Goal: Task Accomplishment & Management: Complete application form

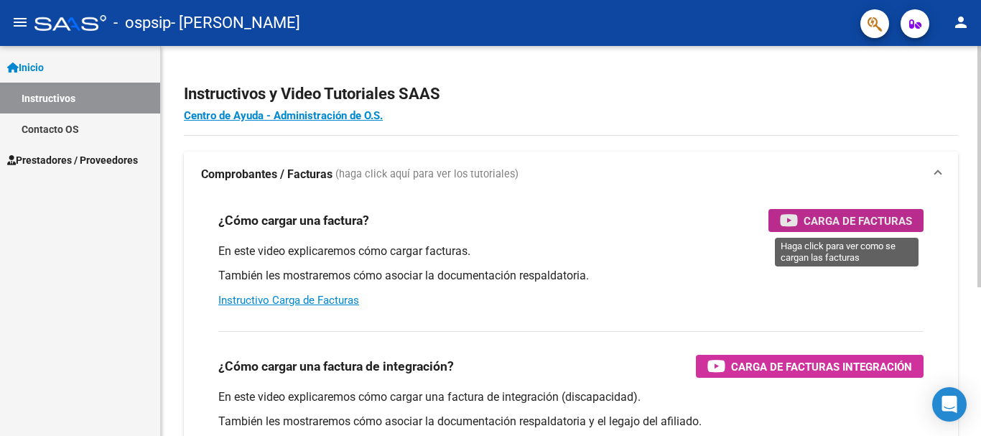
click at [863, 223] on span "Carga de Facturas" at bounding box center [858, 221] width 108 height 18
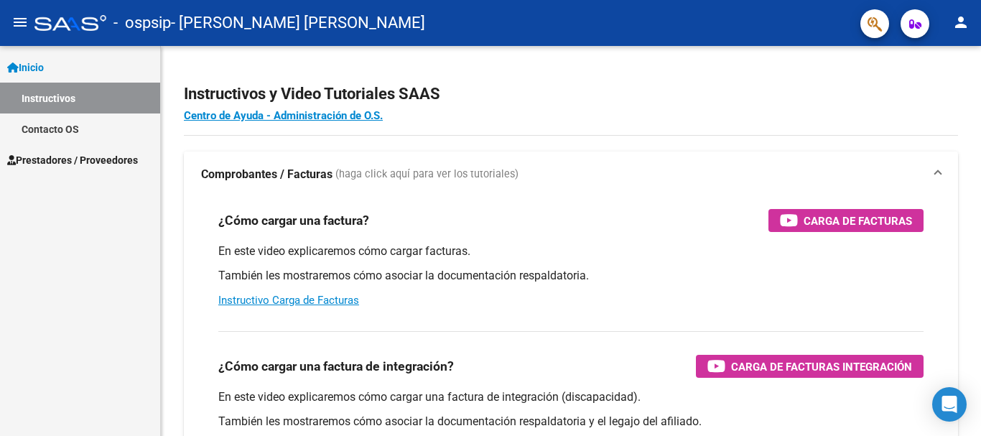
click at [61, 161] on span "Prestadores / Proveedores" at bounding box center [72, 160] width 131 height 16
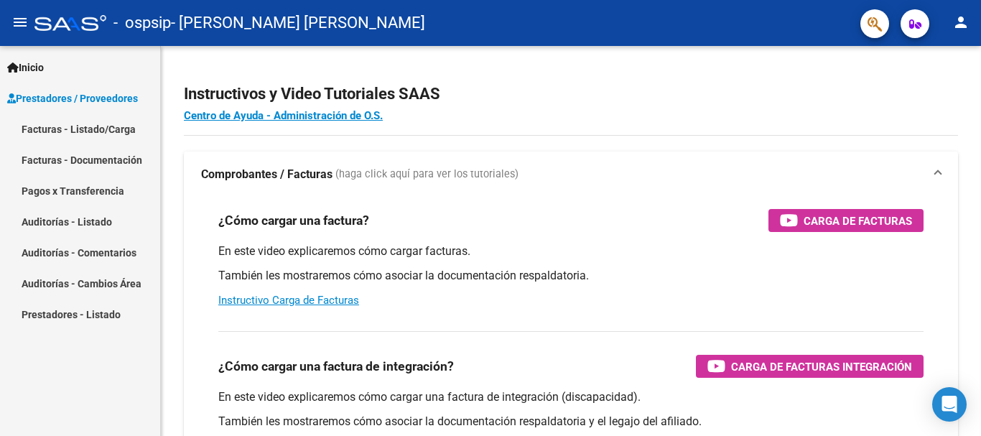
click at [49, 128] on link "Facturas - Listado/Carga" at bounding box center [80, 128] width 160 height 31
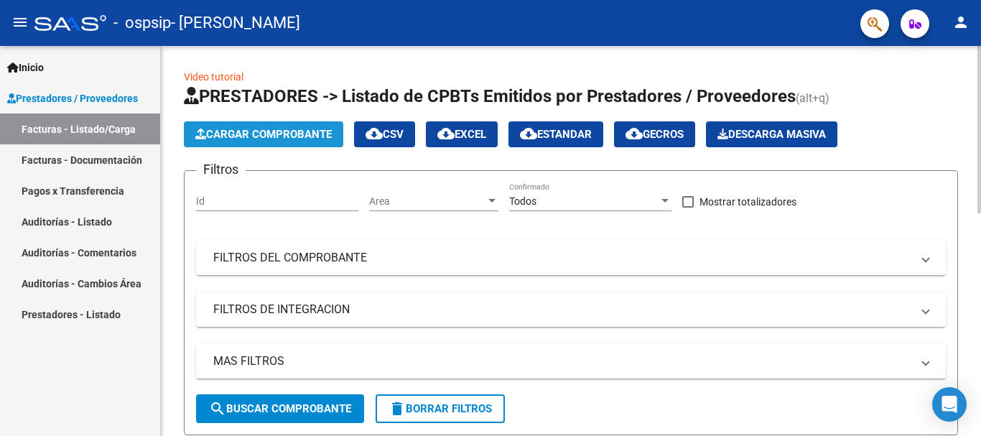
click at [265, 138] on span "Cargar Comprobante" at bounding box center [263, 134] width 136 height 13
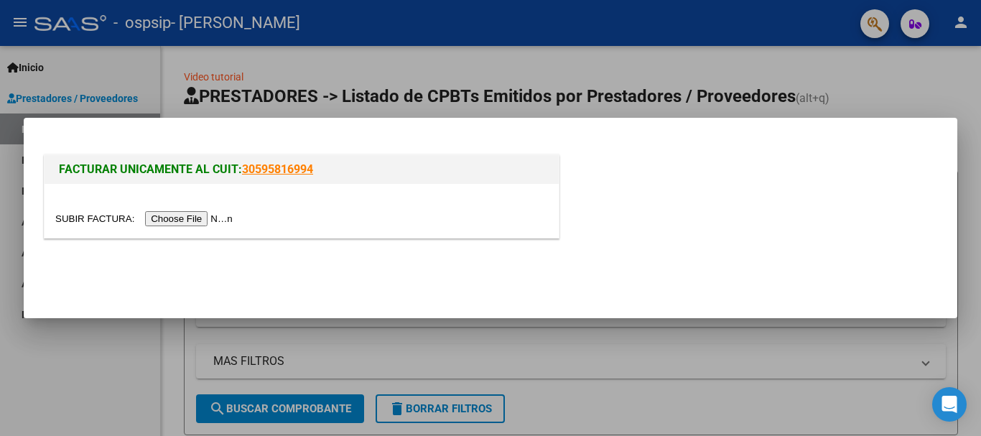
click at [98, 220] on input "file" at bounding box center [146, 218] width 182 height 15
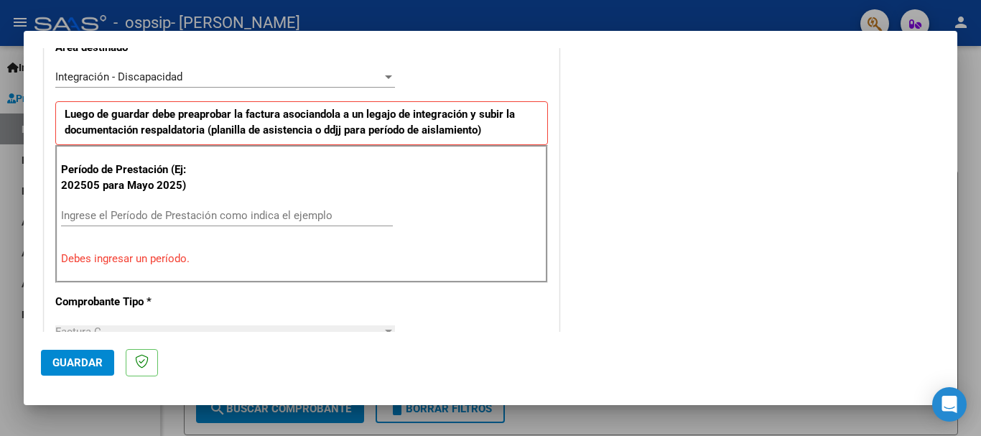
scroll to position [358, 0]
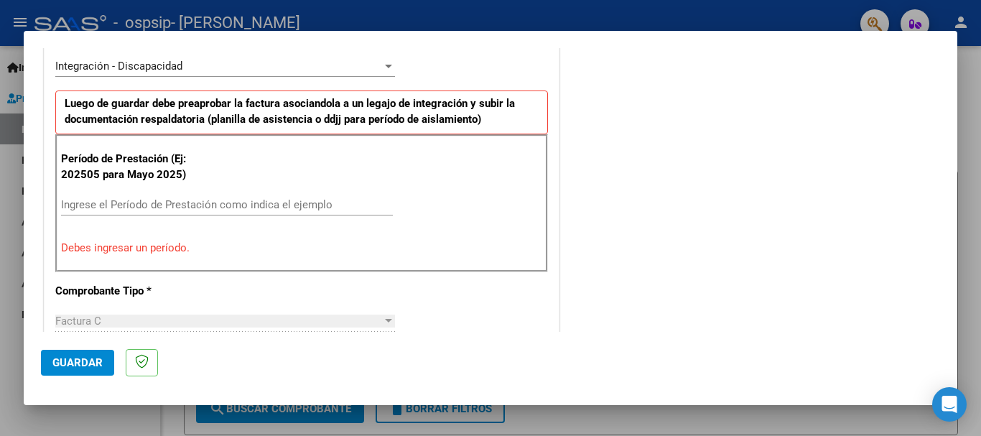
click at [72, 206] on input "Ingrese el Período de Prestación como indica el ejemplo" at bounding box center [227, 204] width 332 height 13
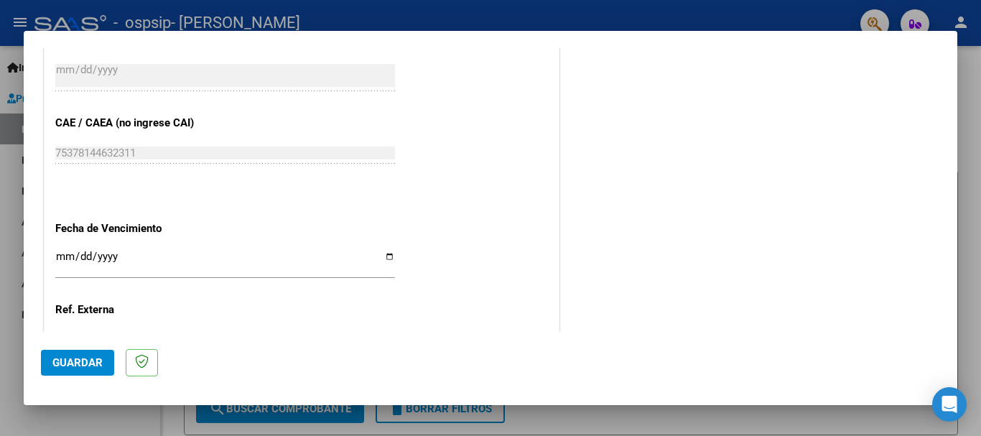
scroll to position [933, 0]
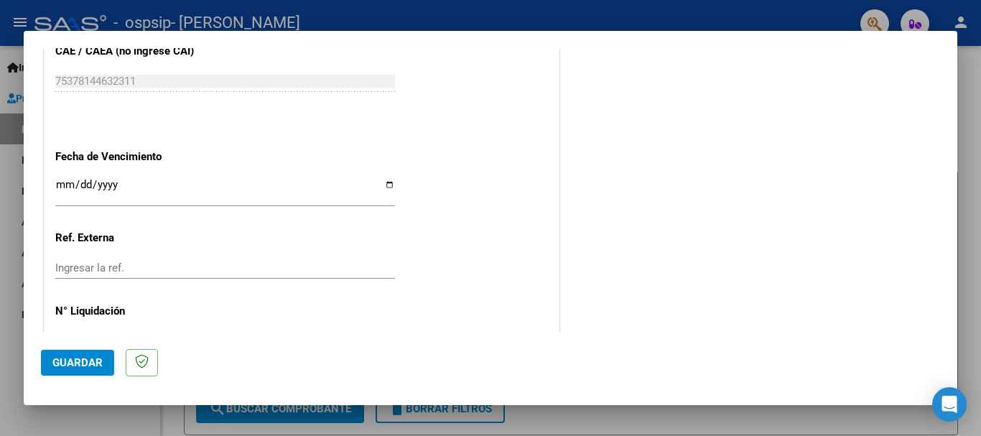
type input "202507"
click at [384, 185] on input "Ingresar la fecha" at bounding box center [225, 190] width 340 height 23
type input "2025-09-24"
click at [79, 360] on span "Guardar" at bounding box center [77, 362] width 50 height 13
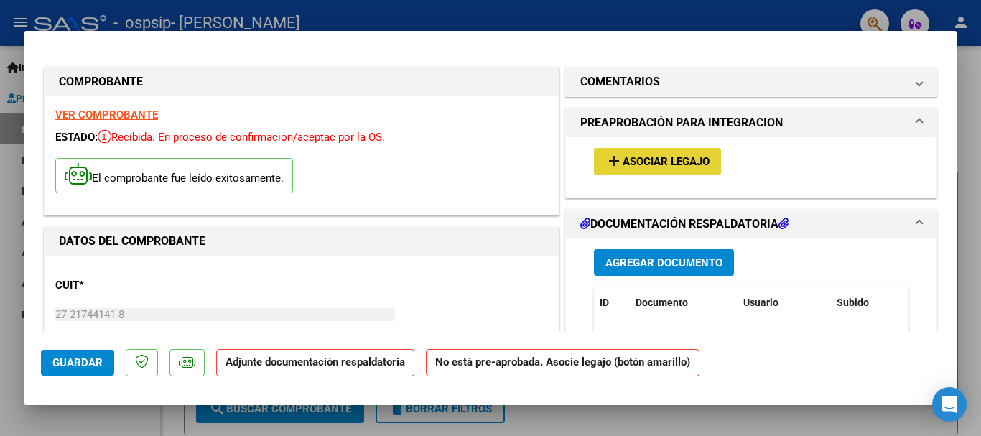
click at [651, 158] on span "Asociar Legajo" at bounding box center [666, 162] width 87 height 13
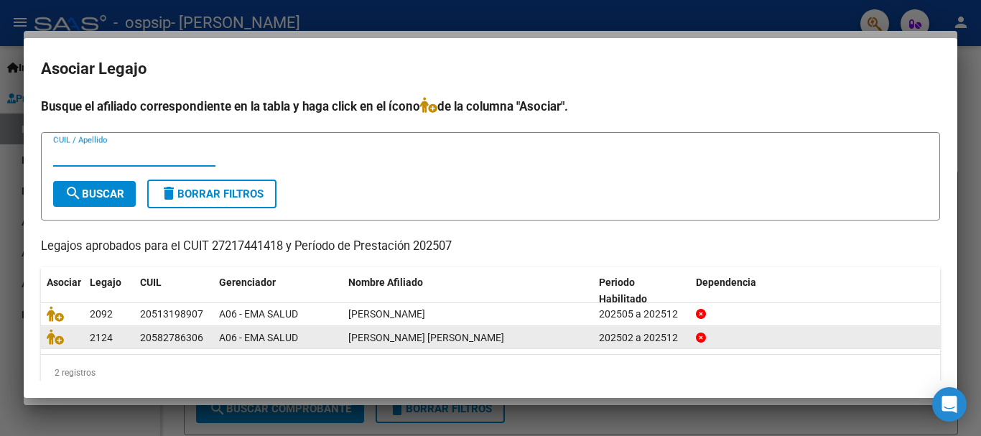
click at [80, 336] on datatable-body-cell at bounding box center [62, 337] width 43 height 22
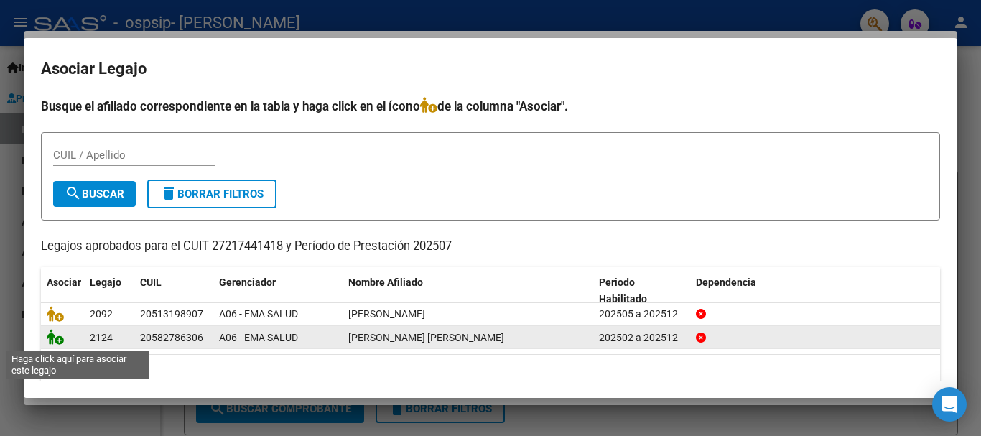
click at [56, 339] on icon at bounding box center [55, 337] width 17 height 16
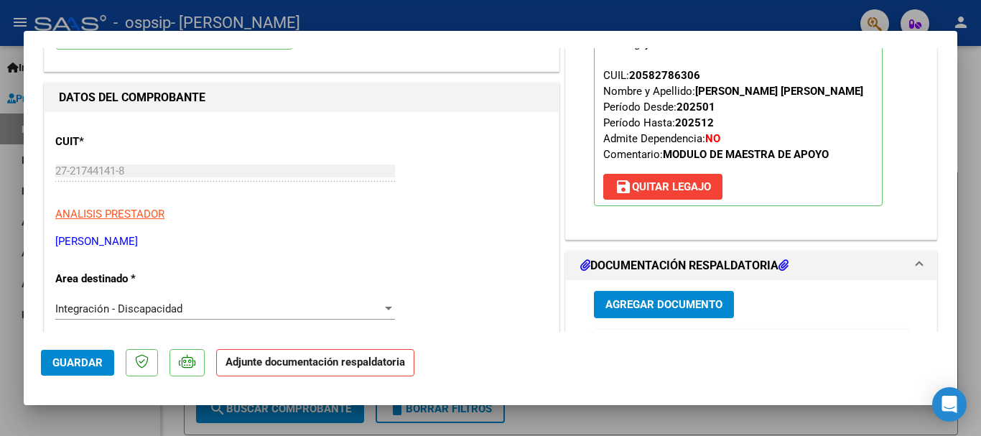
scroll to position [215, 0]
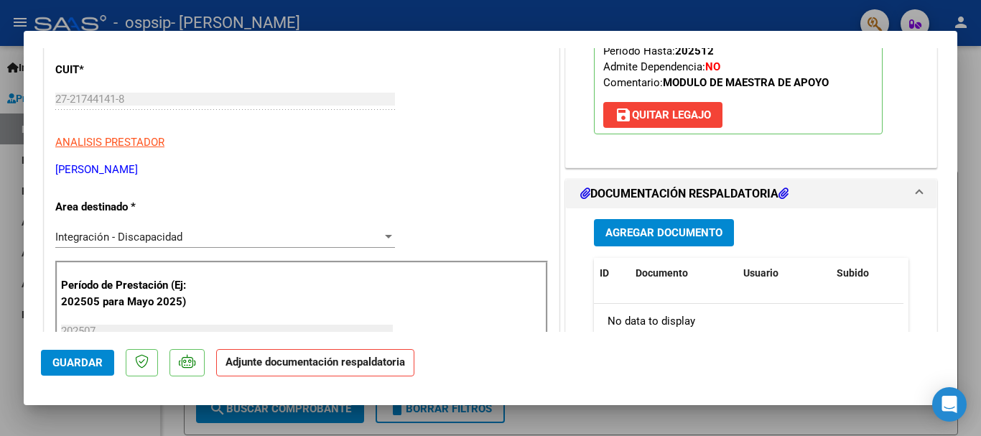
click at [618, 238] on span "Agregar Documento" at bounding box center [663, 233] width 117 height 13
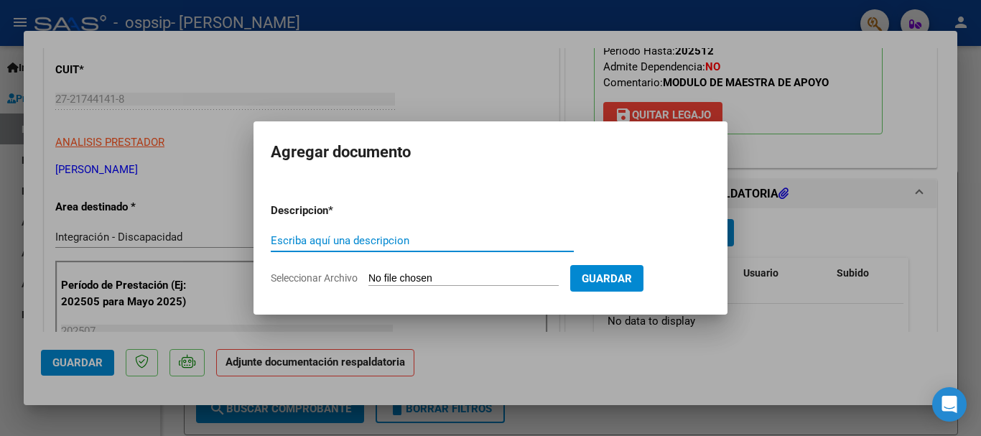
click at [316, 241] on input "Escriba aquí una descripcion" at bounding box center [422, 240] width 303 height 13
type input "ASISTENCIA JULIO 2025"
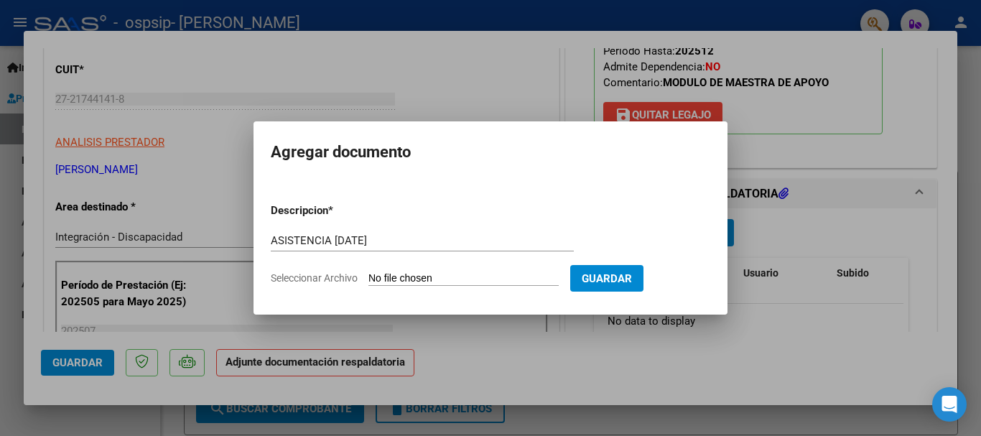
click at [381, 281] on input "Seleccionar Archivo" at bounding box center [463, 279] width 190 height 14
type input "C:\fakepath\ASISTENCIA JULIO 25.pdf"
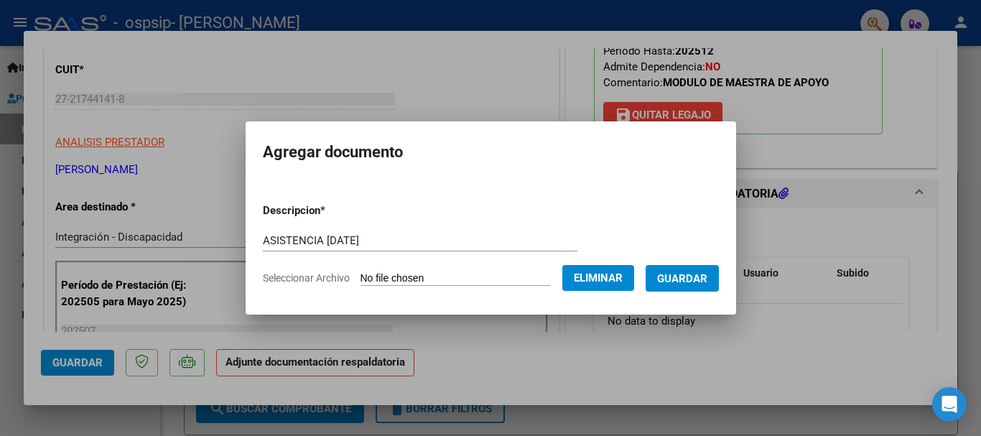
click at [685, 279] on span "Guardar" at bounding box center [682, 278] width 50 height 13
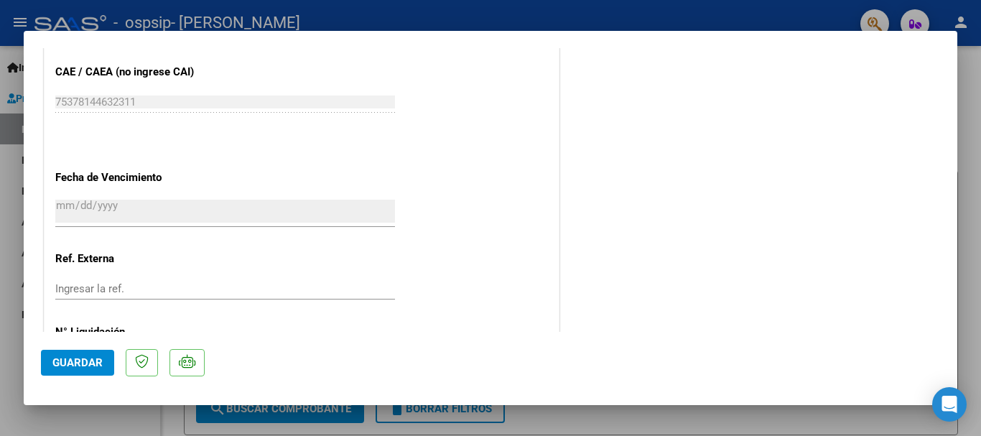
scroll to position [1002, 0]
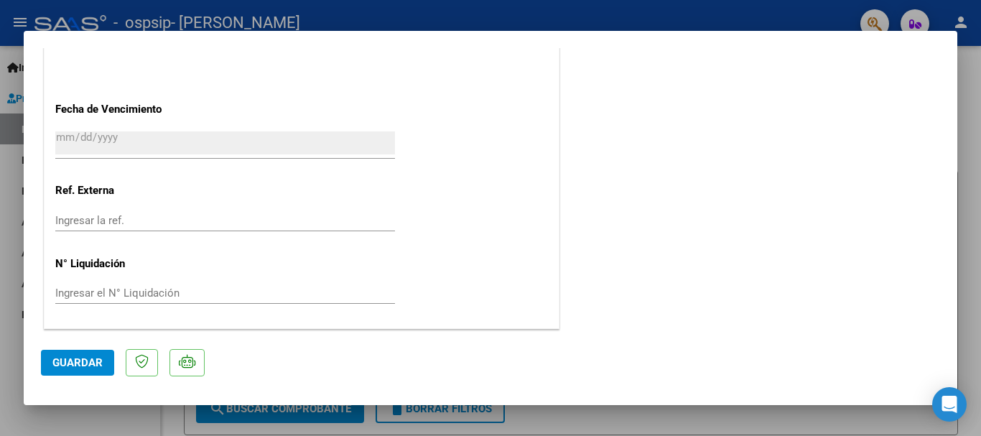
click at [71, 359] on span "Guardar" at bounding box center [77, 362] width 50 height 13
click at [83, 358] on span "Guardar" at bounding box center [77, 362] width 50 height 13
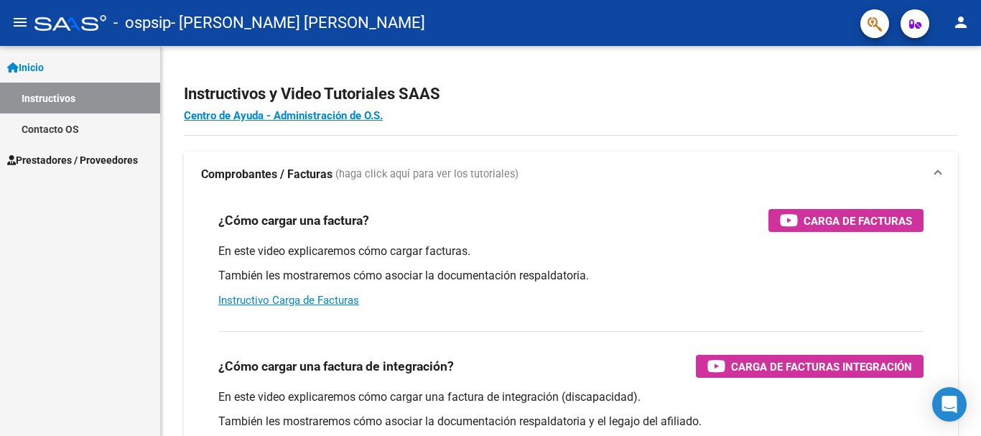
click at [63, 157] on span "Prestadores / Proveedores" at bounding box center [72, 160] width 131 height 16
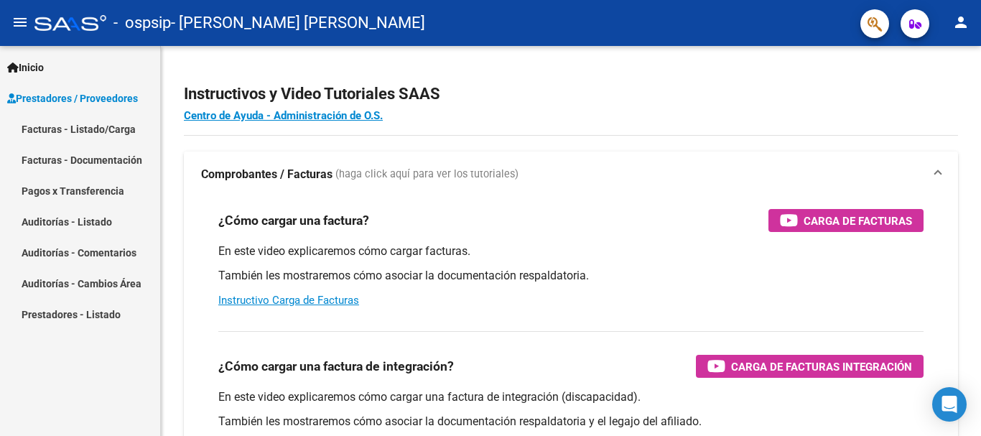
click at [39, 130] on link "Facturas - Listado/Carga" at bounding box center [80, 128] width 160 height 31
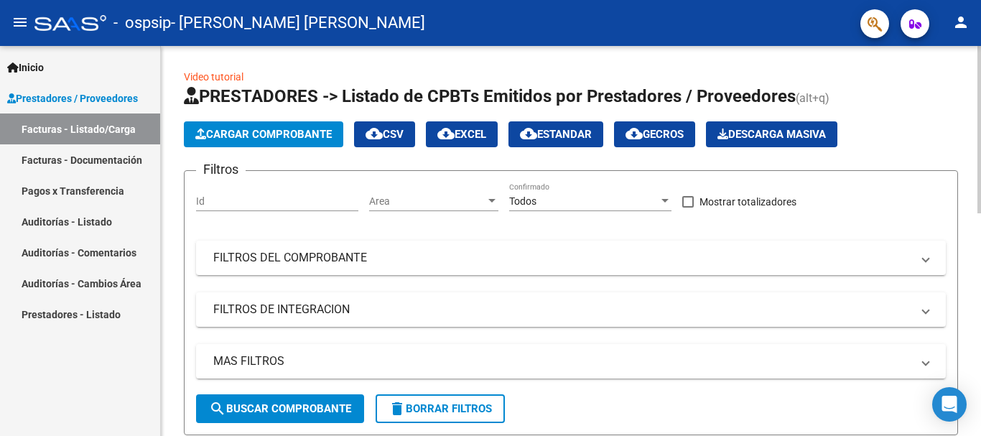
click at [281, 133] on span "Cargar Comprobante" at bounding box center [263, 134] width 136 height 13
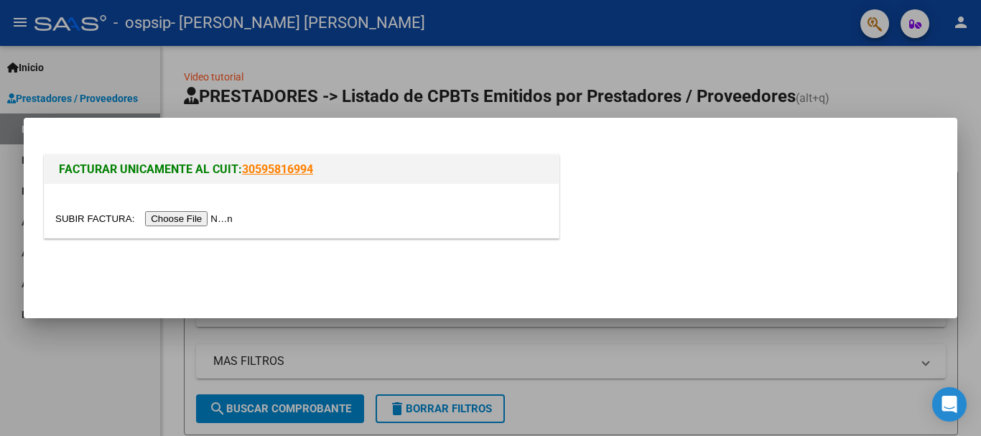
click at [73, 218] on input "file" at bounding box center [146, 218] width 182 height 15
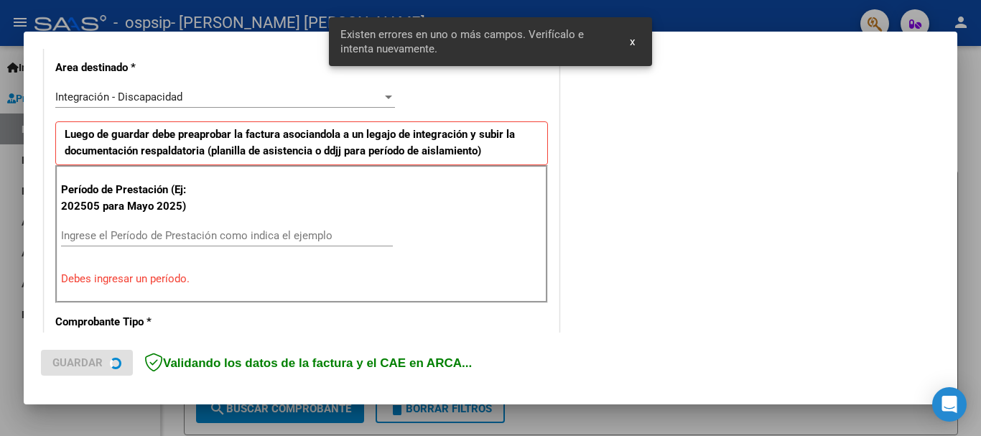
scroll to position [332, 0]
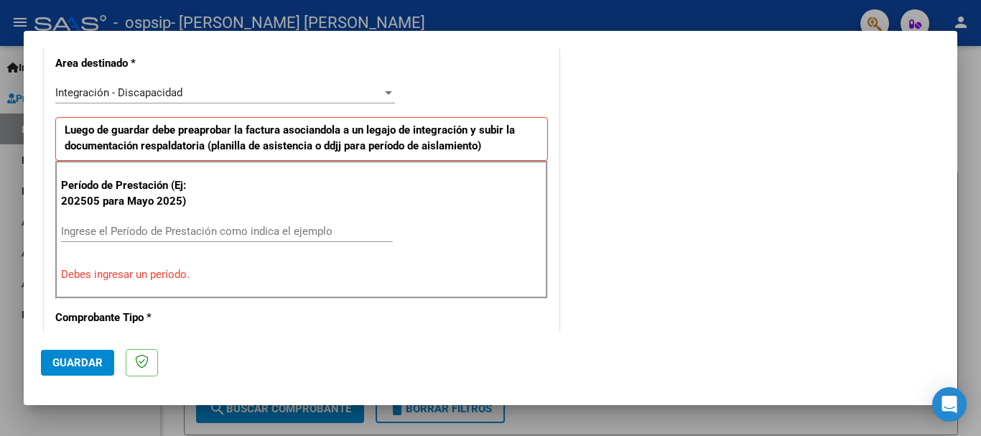
click at [96, 231] on input "Ingrese el Período de Prestación como indica el ejemplo" at bounding box center [227, 231] width 332 height 13
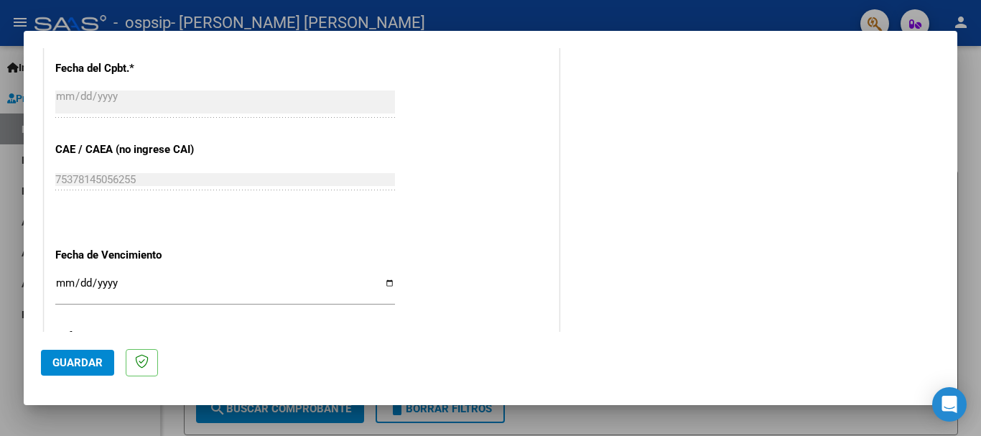
scroll to position [980, 0]
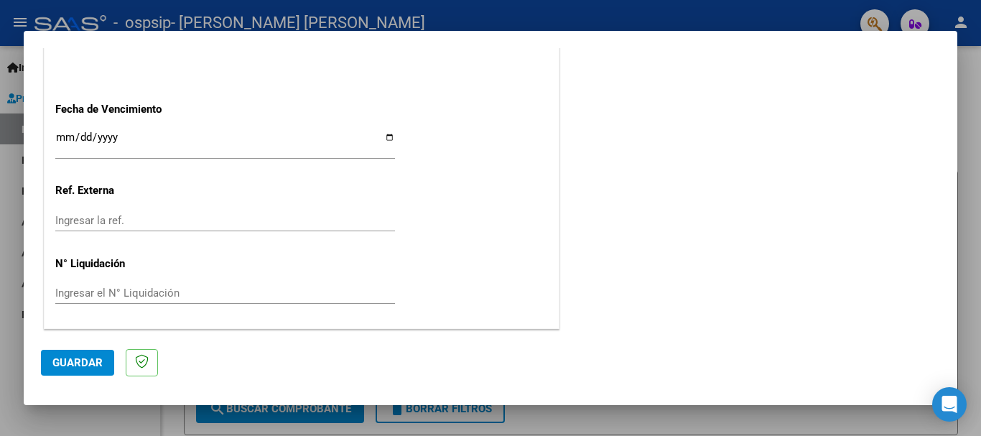
type input "202508"
click at [381, 134] on input "Ingresar la fecha" at bounding box center [225, 142] width 340 height 23
type input "2025-09-24"
click at [63, 369] on button "Guardar" at bounding box center [77, 363] width 73 height 26
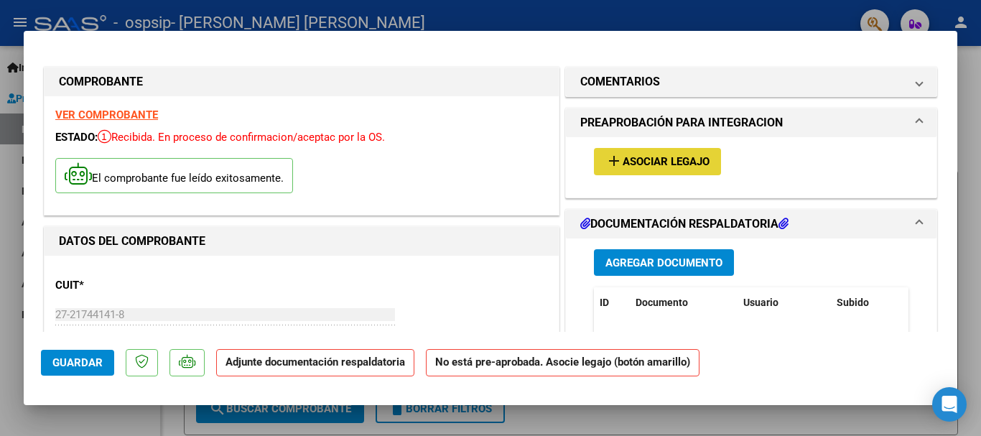
click at [643, 161] on span "Asociar Legajo" at bounding box center [666, 162] width 87 height 13
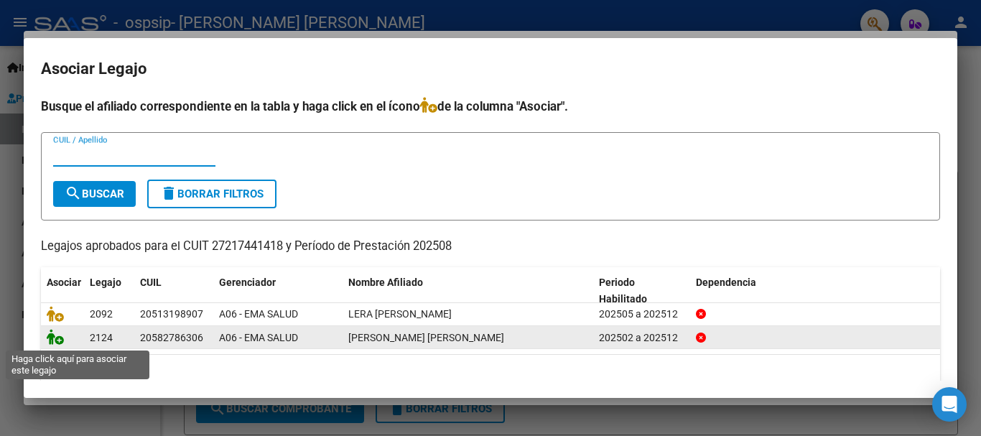
click at [52, 341] on icon at bounding box center [55, 337] width 17 height 16
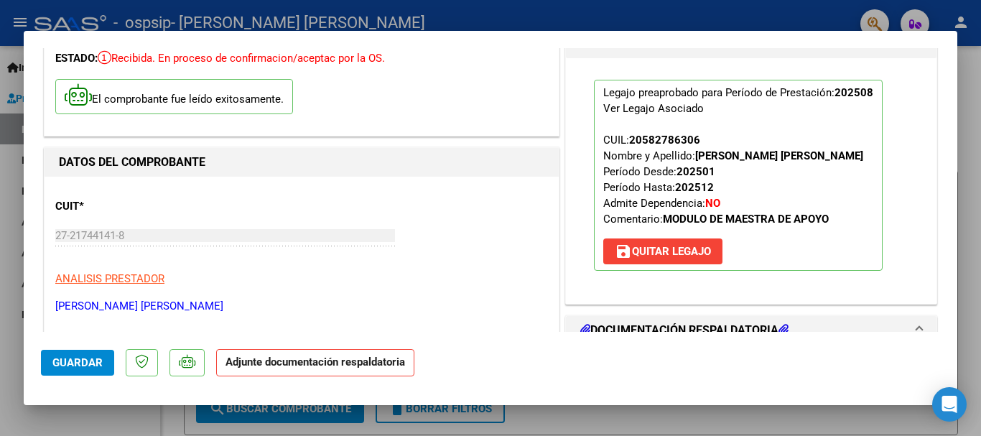
scroll to position [215, 0]
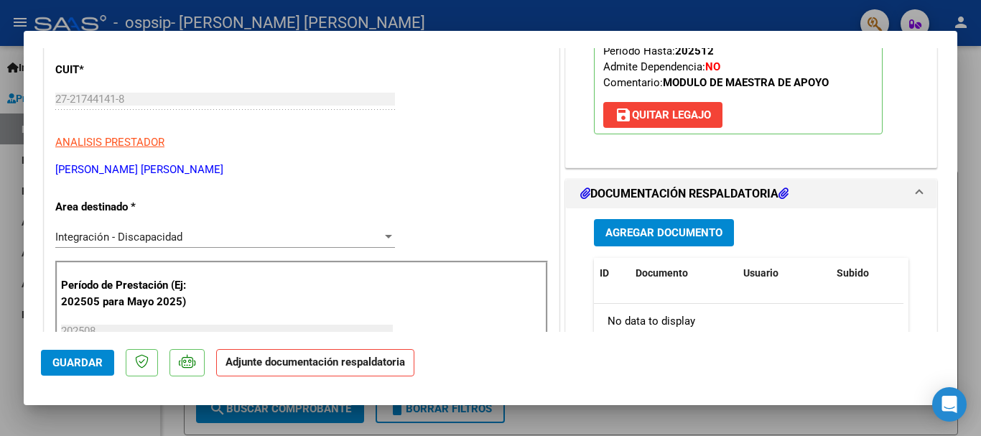
click at [646, 228] on span "Agregar Documento" at bounding box center [663, 233] width 117 height 13
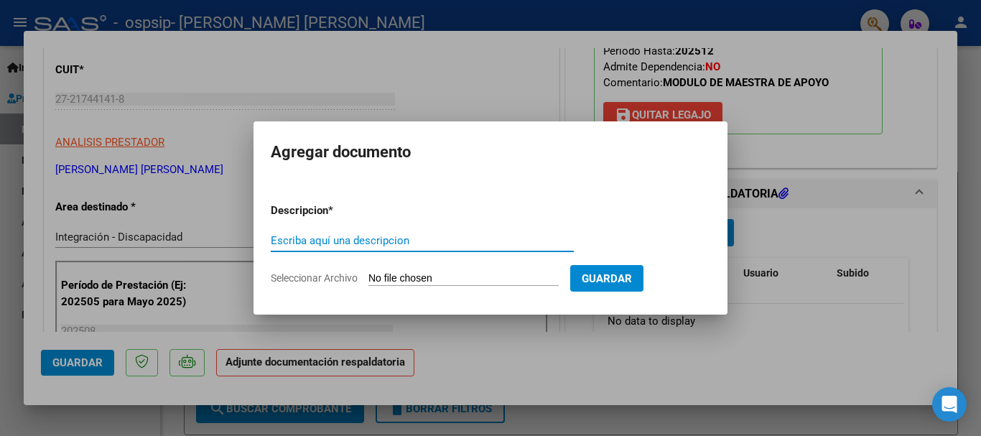
click at [354, 236] on input "Escriba aquí una descripcion" at bounding box center [422, 240] width 303 height 13
type input "ASISTENCIA AGOSTO 25"
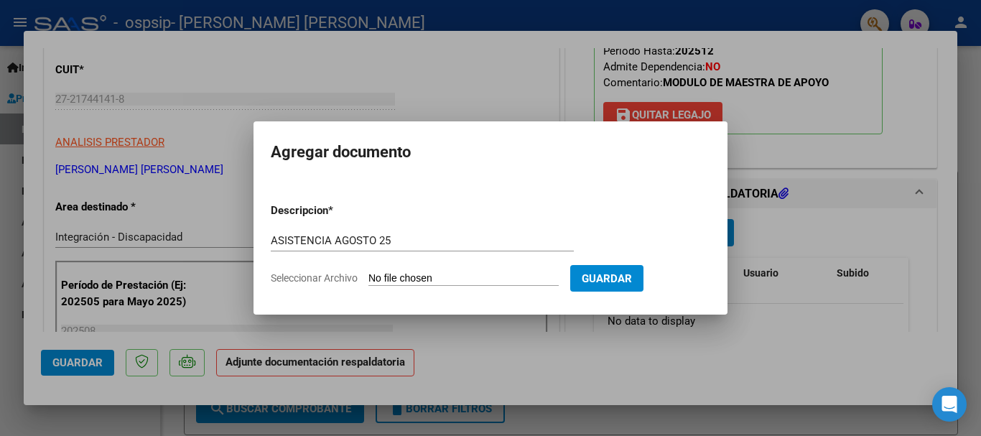
click at [389, 274] on input "Seleccionar Archivo" at bounding box center [463, 279] width 190 height 14
type input "C:\fakepath\ASISTENCIA AGOSTO 25.pdf"
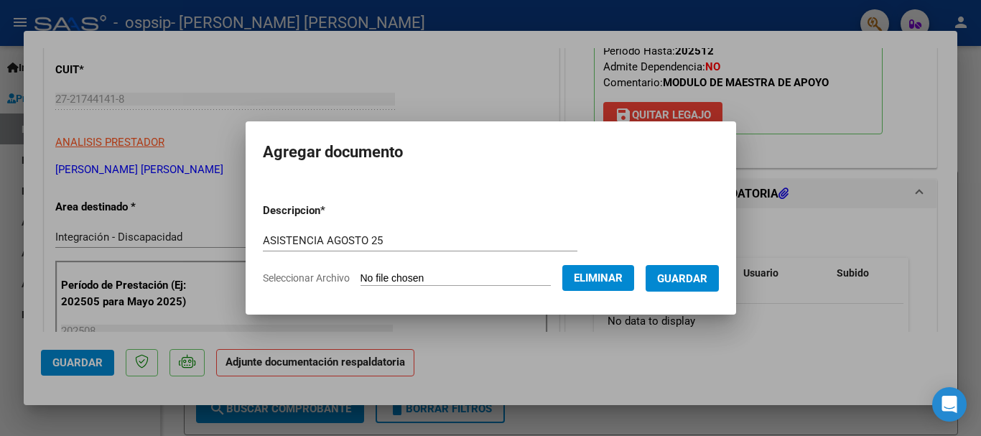
click at [691, 278] on span "Guardar" at bounding box center [682, 278] width 50 height 13
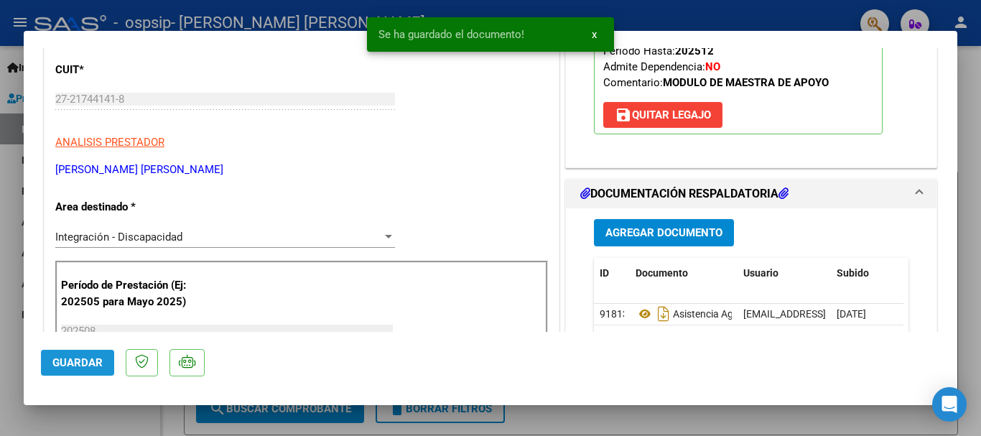
click at [64, 356] on span "Guardar" at bounding box center [77, 362] width 50 height 13
click at [611, 18] on snack-bar-container "Operación de edición exitosa x" at bounding box center [490, 34] width 247 height 34
click at [592, 30] on span "x" at bounding box center [594, 34] width 5 height 13
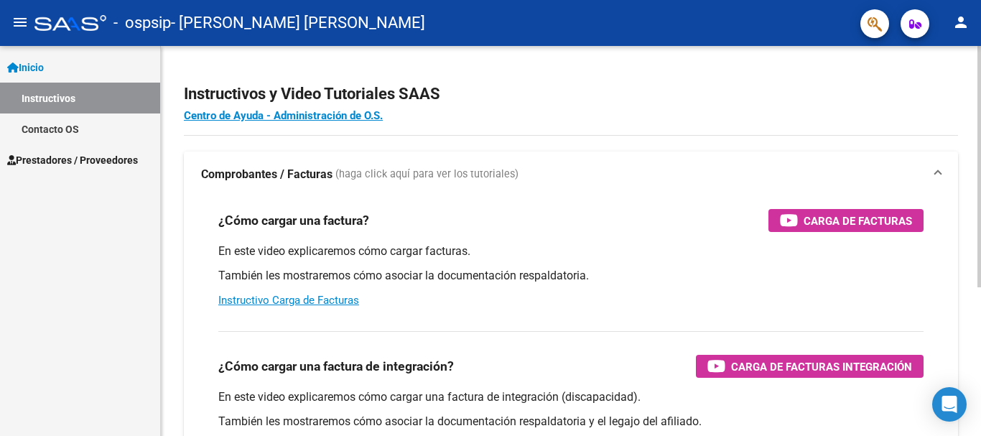
drag, startPoint x: 532, startPoint y: 365, endPoint x: 570, endPoint y: 394, distance: 47.1
click at [561, 384] on div "¿Cómo cargar una factura de integración? Carga de Facturas Integración En este …" at bounding box center [571, 393] width 740 height 146
click at [65, 157] on span "Prestadores / Proveedores" at bounding box center [72, 160] width 131 height 16
click at [61, 165] on span "Prestadores / Proveedores" at bounding box center [72, 160] width 131 height 16
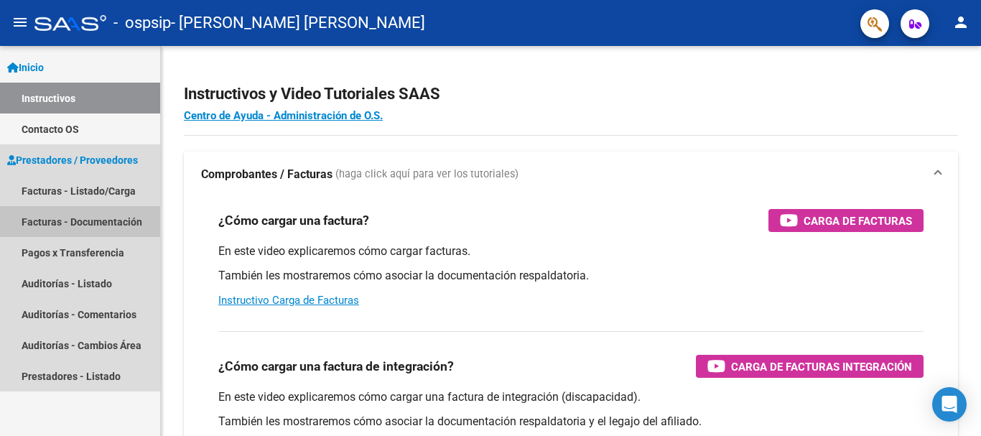
click at [46, 221] on link "Facturas - Documentación" at bounding box center [80, 221] width 160 height 31
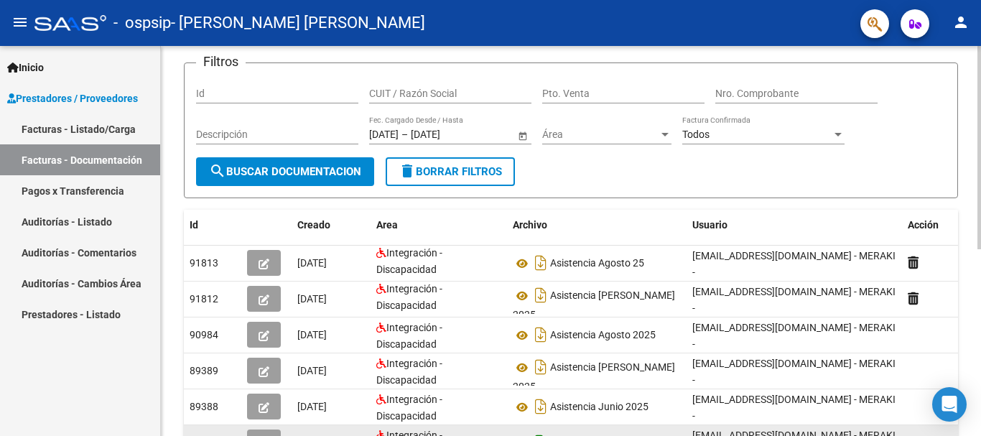
scroll to position [72, 0]
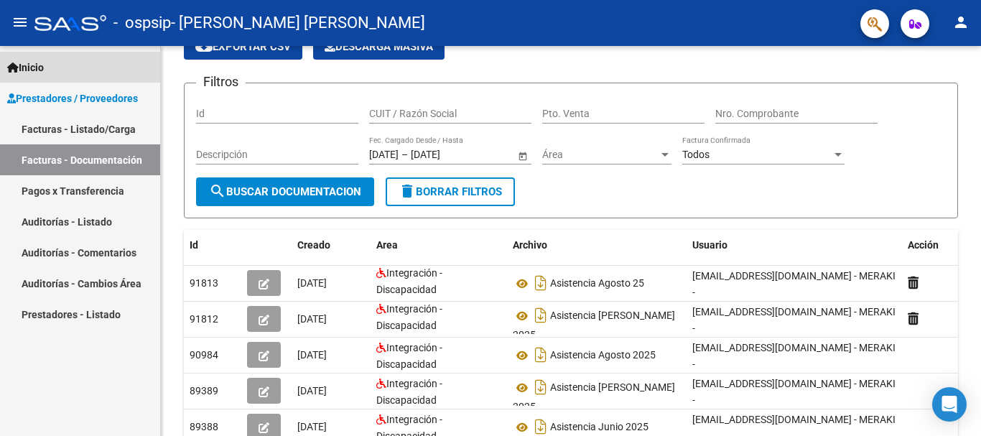
click at [44, 65] on span "Inicio" at bounding box center [25, 68] width 37 height 16
